Goal: Obtain resource: Obtain resource

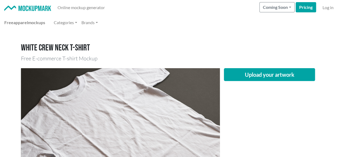
drag, startPoint x: 158, startPoint y: 48, endPoint x: 173, endPoint y: 56, distance: 17.1
click at [158, 48] on h1 "White crew neck T-shirt" at bounding box center [170, 48] width 298 height 10
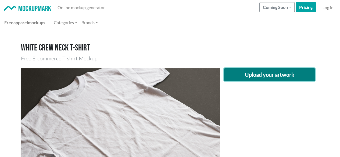
click at [246, 77] on button "Upload your artwork" at bounding box center [269, 74] width 91 height 13
click at [245, 80] on button "Upload your artwork" at bounding box center [269, 74] width 91 height 13
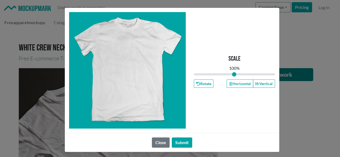
type input "1"
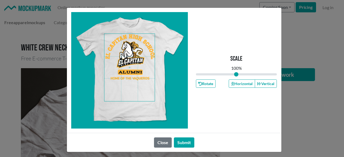
click at [128, 62] on span at bounding box center [129, 67] width 51 height 67
click at [232, 83] on button "Horizontal" at bounding box center [242, 84] width 26 height 8
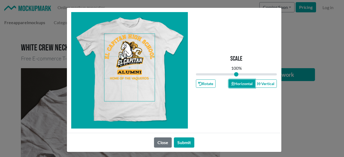
click at [232, 83] on button "Horizontal" at bounding box center [242, 84] width 26 height 8
click at [232, 86] on button "Horizontal" at bounding box center [242, 84] width 26 height 8
click at [187, 141] on button "Submit" at bounding box center [184, 143] width 20 height 10
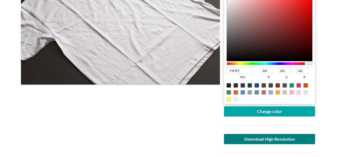
scroll to position [134, 0]
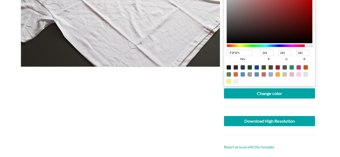
click at [227, 67] on div at bounding box center [229, 67] width 4 height 4
type input "1F1F1F"
type input "31"
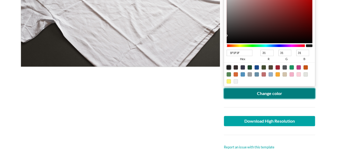
click at [246, 95] on button "Change color" at bounding box center [269, 93] width 91 height 10
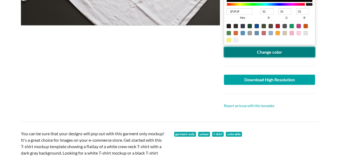
scroll to position [179, 0]
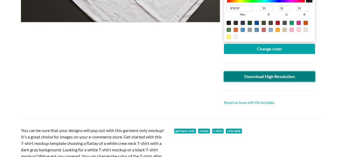
click at [251, 77] on link "Download High Resolution" at bounding box center [269, 76] width 91 height 10
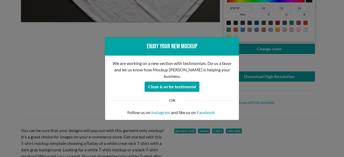
drag, startPoint x: 64, startPoint y: 78, endPoint x: 69, endPoint y: 36, distance: 41.7
click at [64, 77] on div "Enjoy your new mockup We are working on a new section with testimonials. Do us …" at bounding box center [172, 78] width 344 height 157
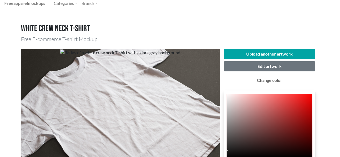
scroll to position [0, 0]
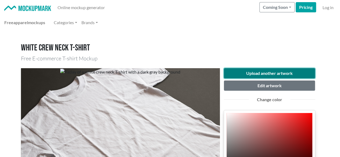
click at [234, 70] on button "Upload another artwork" at bounding box center [269, 73] width 91 height 10
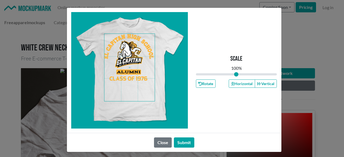
click at [124, 45] on span at bounding box center [129, 67] width 51 height 67
click at [239, 84] on button "Horizontal" at bounding box center [242, 84] width 26 height 8
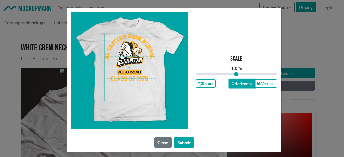
click at [239, 84] on button "Horizontal" at bounding box center [242, 84] width 26 height 8
click at [238, 85] on button "Horizontal" at bounding box center [242, 84] width 26 height 8
drag, startPoint x: 181, startPoint y: 142, endPoint x: 88, endPoint y: 21, distance: 152.2
click at [180, 142] on button "Submit" at bounding box center [184, 143] width 20 height 10
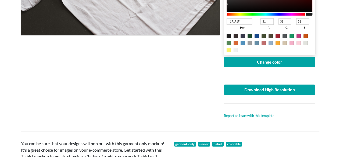
scroll to position [179, 0]
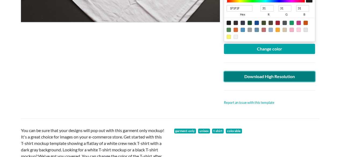
click at [246, 79] on link "Download High Resolution" at bounding box center [269, 76] width 91 height 10
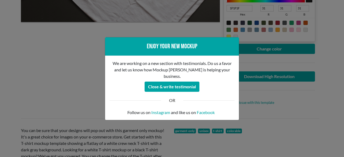
click at [74, 65] on div "Enjoy your new mockup We are working on a new section with testimonials. Do us …" at bounding box center [172, 78] width 344 height 157
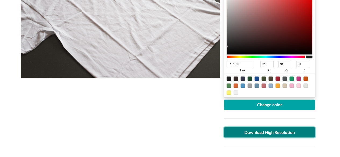
scroll to position [45, 0]
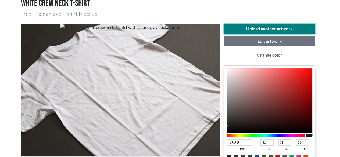
click at [235, 27] on button "Upload another artwork" at bounding box center [269, 29] width 91 height 10
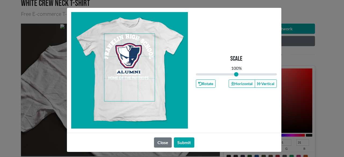
click at [128, 47] on span at bounding box center [129, 67] width 51 height 67
click at [241, 85] on button "Horizontal" at bounding box center [242, 84] width 26 height 8
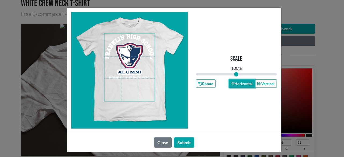
click at [240, 85] on button "Horizontal" at bounding box center [242, 84] width 26 height 8
click at [239, 85] on button "Horizontal" at bounding box center [242, 84] width 26 height 8
drag, startPoint x: 239, startPoint y: 85, endPoint x: 227, endPoint y: 84, distance: 11.3
click at [235, 84] on button "Horizontal" at bounding box center [242, 84] width 26 height 8
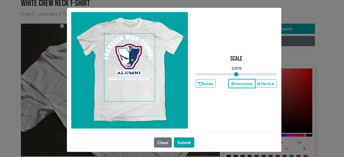
click at [134, 49] on span at bounding box center [129, 67] width 51 height 67
click at [238, 85] on button "Horizontal" at bounding box center [242, 84] width 26 height 8
click at [238, 83] on button "Horizontal" at bounding box center [242, 84] width 26 height 8
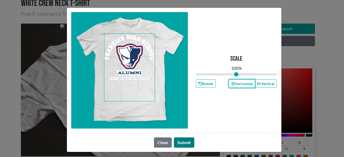
drag, startPoint x: 238, startPoint y: 83, endPoint x: 182, endPoint y: 139, distance: 79.1
click at [238, 84] on button "Horizontal" at bounding box center [242, 84] width 26 height 8
drag, startPoint x: 179, startPoint y: 142, endPoint x: 170, endPoint y: 135, distance: 10.7
click at [178, 141] on button "Submit" at bounding box center [184, 143] width 20 height 10
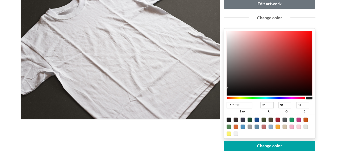
scroll to position [89, 0]
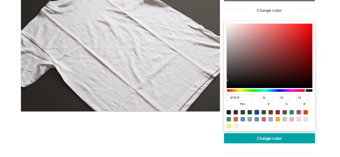
click at [255, 111] on div at bounding box center [257, 112] width 4 height 4
type input "18498C"
type input "24"
type input "73"
type input "140"
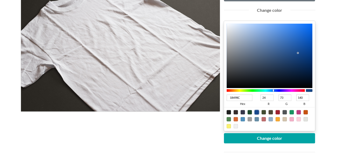
type input "051B38"
type input "5"
type input "27"
type input "56"
type input "001A3B"
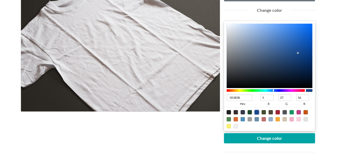
type input "0"
type input "26"
type input "59"
type input "001B3C"
type input "27"
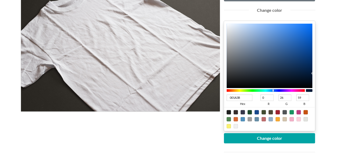
type input "60"
type input "001C3E"
type input "28"
type input "62"
drag, startPoint x: 316, startPoint y: 73, endPoint x: 328, endPoint y: 72, distance: 12.4
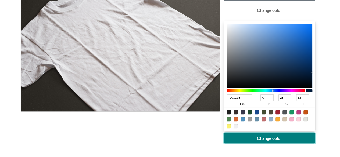
drag, startPoint x: 289, startPoint y: 135, endPoint x: 206, endPoint y: 132, distance: 83.4
click at [288, 135] on button "Change color" at bounding box center [269, 138] width 91 height 10
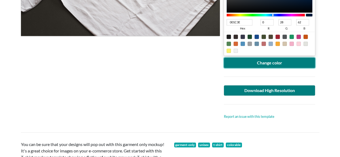
scroll to position [179, 0]
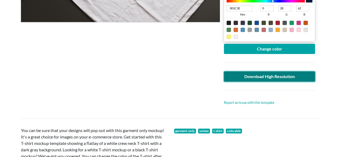
click at [249, 79] on link "Download High Resolution" at bounding box center [269, 76] width 91 height 10
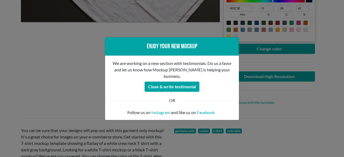
click at [66, 74] on div "Enjoy your new mockup We are working on a new section with testimonials. Do us …" at bounding box center [172, 78] width 344 height 157
